Goal: Information Seeking & Learning: Learn about a topic

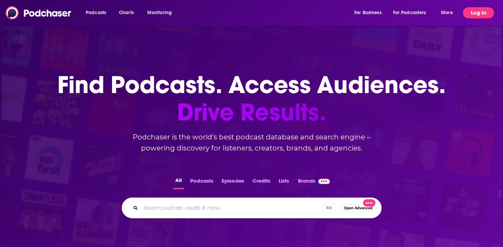
click at [478, 12] on button "Log In" at bounding box center [477, 12] width 31 height 11
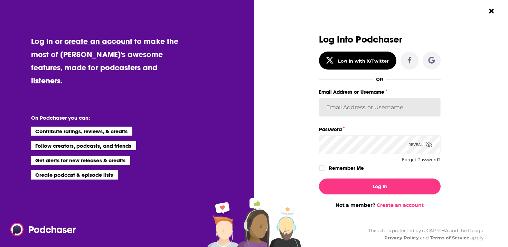
type input "[EMAIL_ADDRESS][DOMAIN_NAME]"
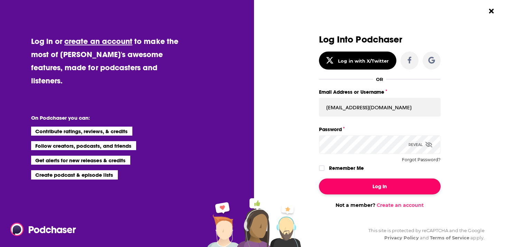
click at [355, 184] on button "Log In" at bounding box center [380, 186] width 122 height 16
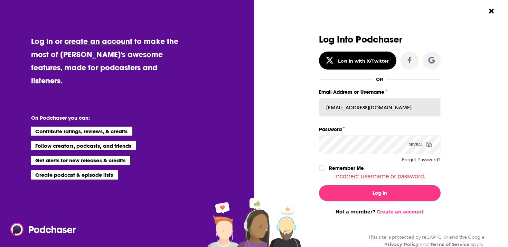
click at [356, 109] on input "[EMAIL_ADDRESS][DOMAIN_NAME]" at bounding box center [380, 107] width 122 height 19
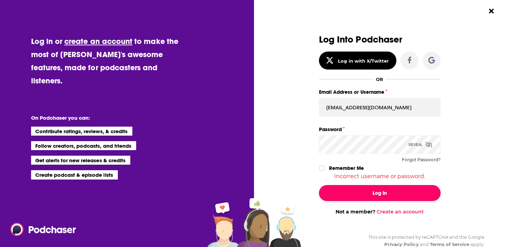
click at [379, 190] on button "Log In" at bounding box center [380, 193] width 122 height 16
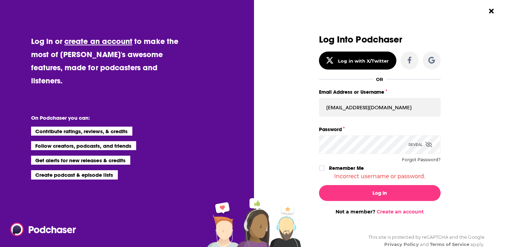
click at [427, 144] on icon "Dialog" at bounding box center [428, 145] width 7 height 6
click at [382, 109] on input "[EMAIL_ADDRESS][DOMAIN_NAME]" at bounding box center [380, 107] width 122 height 19
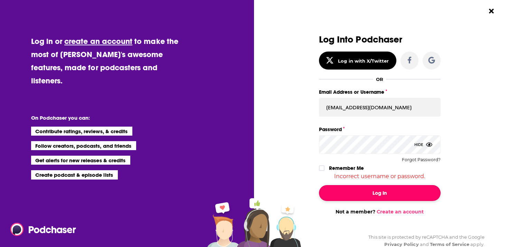
click at [363, 193] on button "Log In" at bounding box center [380, 193] width 122 height 16
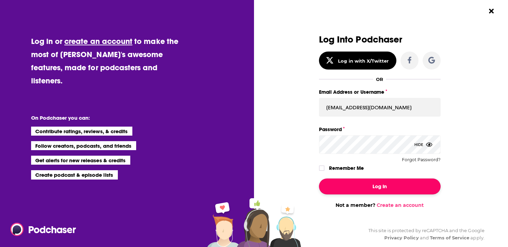
click at [370, 183] on button "Log In" at bounding box center [380, 186] width 122 height 16
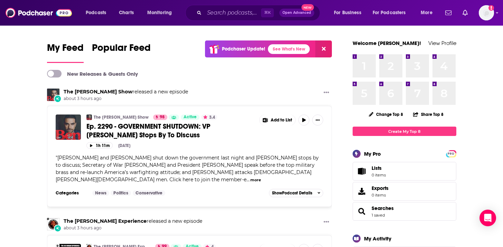
scroll to position [1, 0]
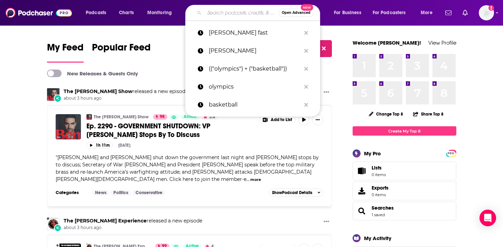
click at [226, 11] on input "Search podcasts, credits, & more..." at bounding box center [241, 12] width 74 height 11
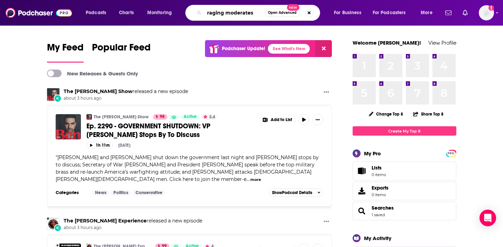
type input "raging moderates"
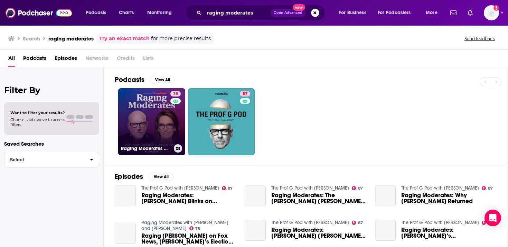
click at [156, 115] on link "75 Raging Moderates with [PERSON_NAME] and [PERSON_NAME]" at bounding box center [151, 121] width 67 height 67
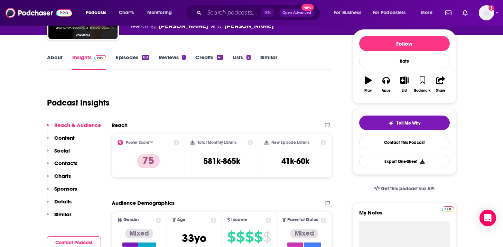
scroll to position [78, 0]
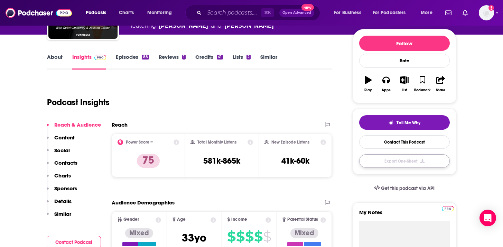
click at [411, 161] on button "Export One-Sheet" at bounding box center [404, 160] width 90 height 13
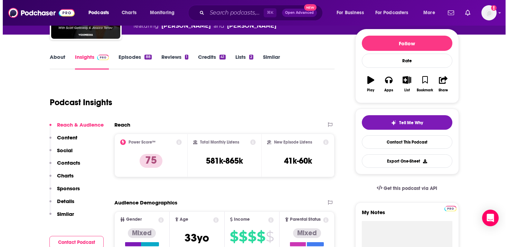
scroll to position [0, 0]
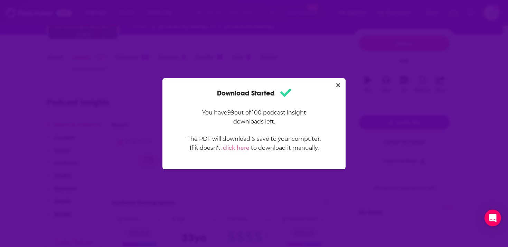
click at [412, 67] on div "Download Started You have 99 out of 100 podcast insight downloads left. The PDF…" at bounding box center [254, 123] width 508 height 247
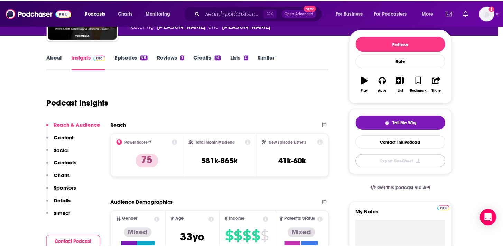
scroll to position [78, 0]
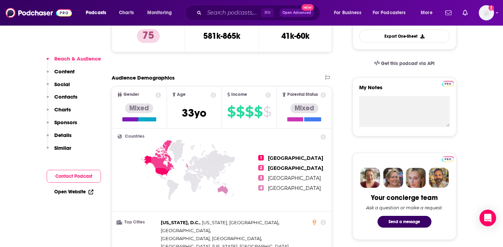
scroll to position [312, 0]
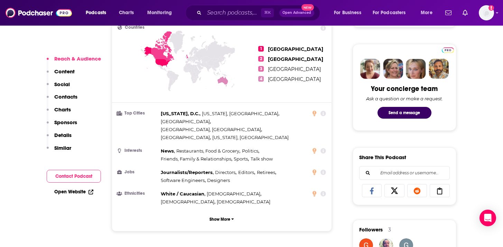
click at [66, 70] on p "Content" at bounding box center [64, 71] width 20 height 7
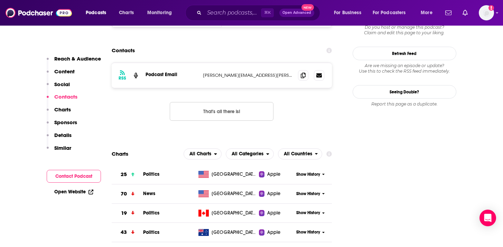
scroll to position [636, 0]
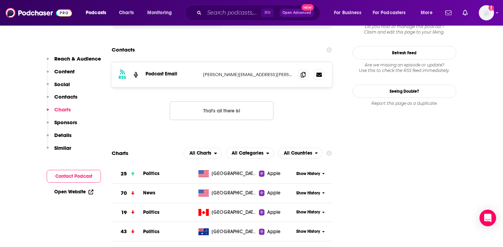
click at [235, 101] on button "That's all there is!" at bounding box center [222, 110] width 104 height 19
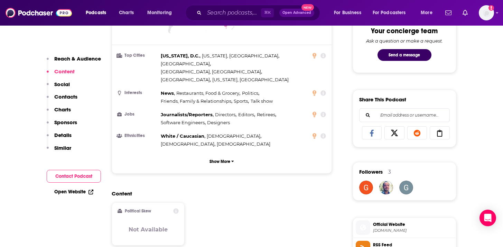
scroll to position [367, 0]
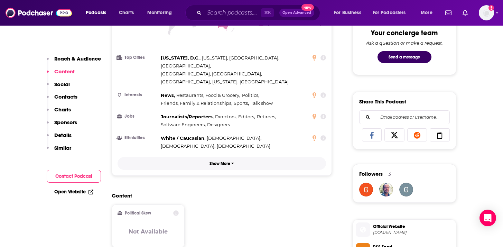
click at [217, 161] on p "Show More" at bounding box center [219, 163] width 21 height 5
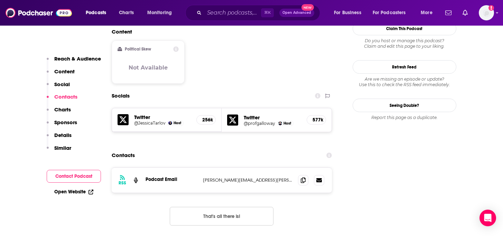
scroll to position [596, 0]
